Goal: Task Accomplishment & Management: Manage account settings

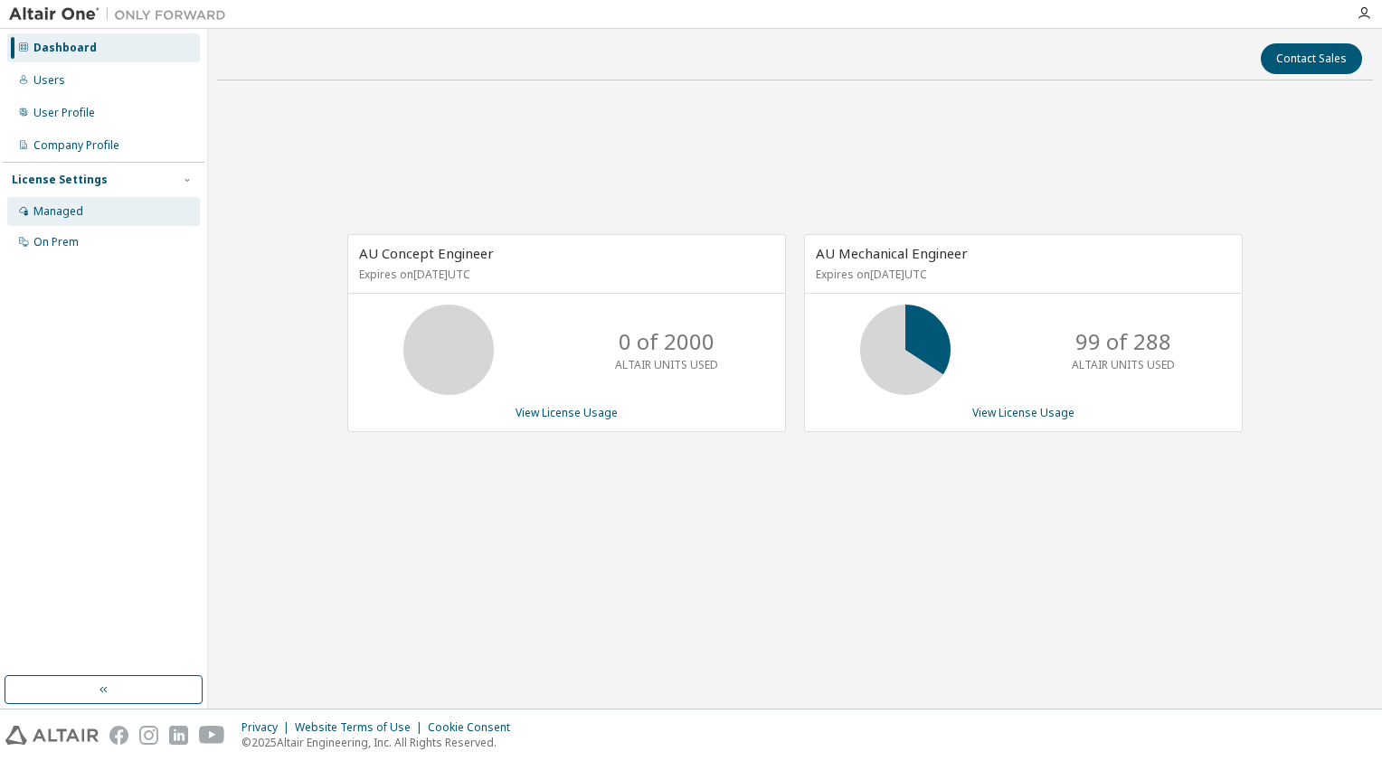
click at [57, 215] on div "Managed" at bounding box center [58, 211] width 50 height 14
